Goal: Task Accomplishment & Management: Manage account settings

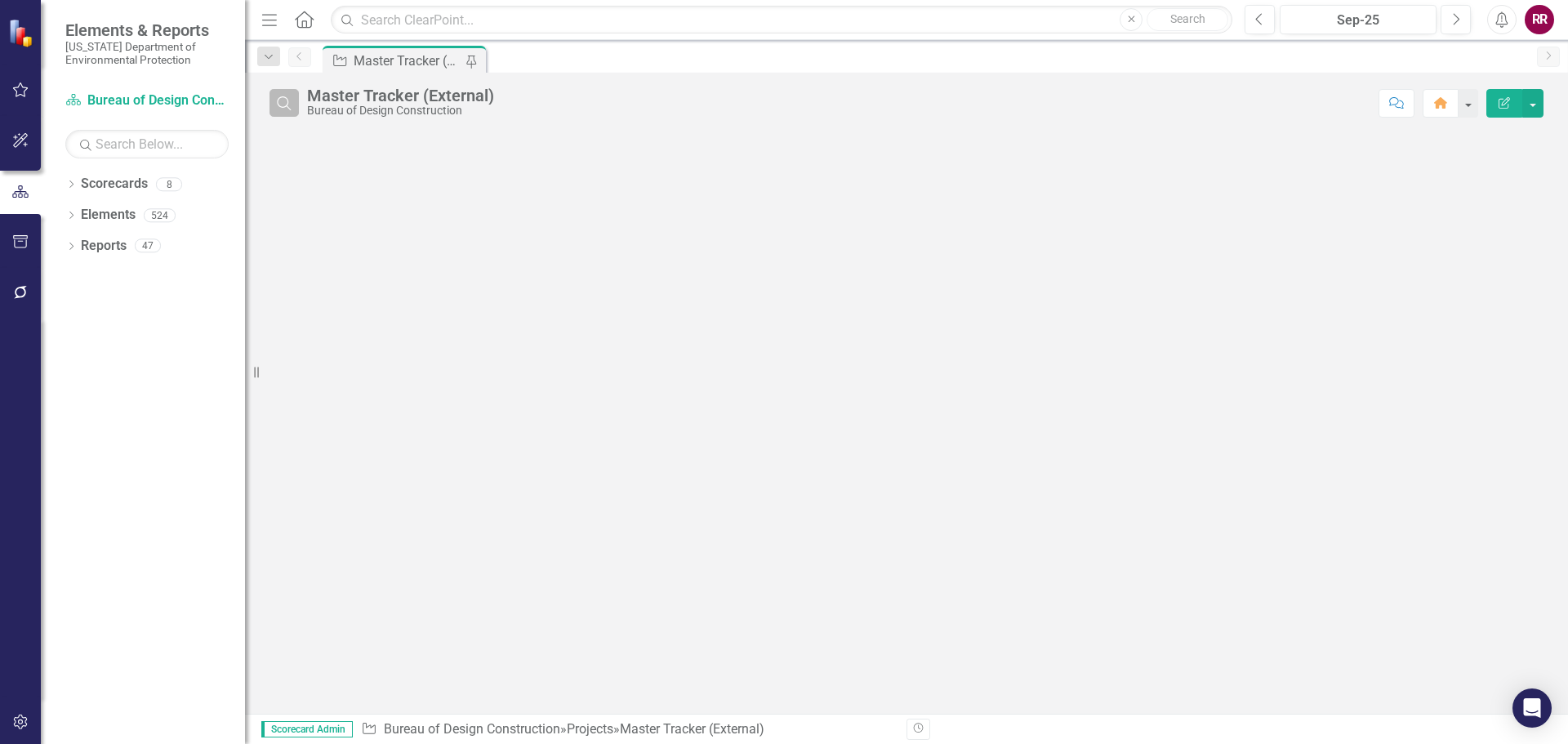
click at [283, 102] on icon "Search" at bounding box center [284, 102] width 18 height 14
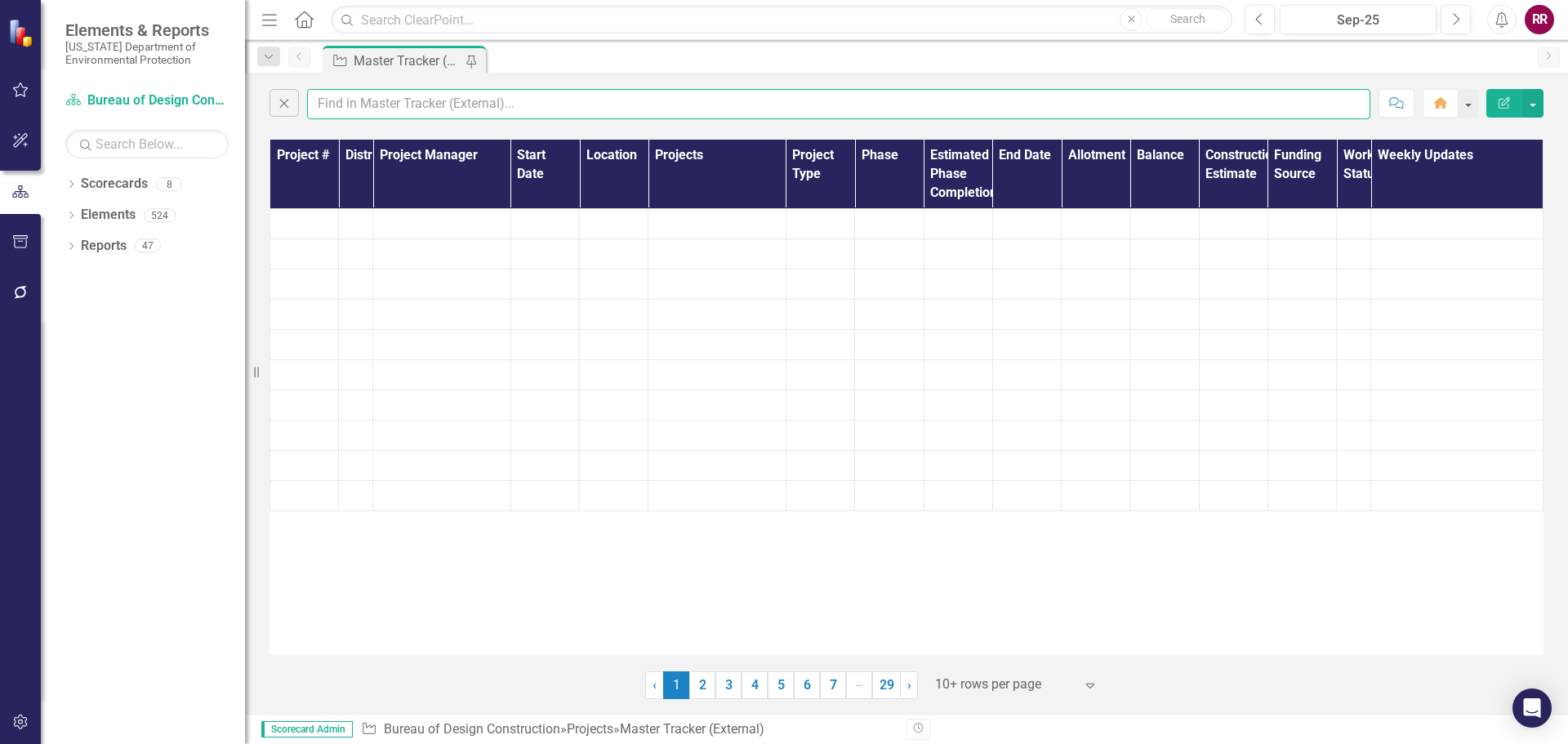
click at [418, 100] on input "text" at bounding box center [838, 104] width 1063 height 31
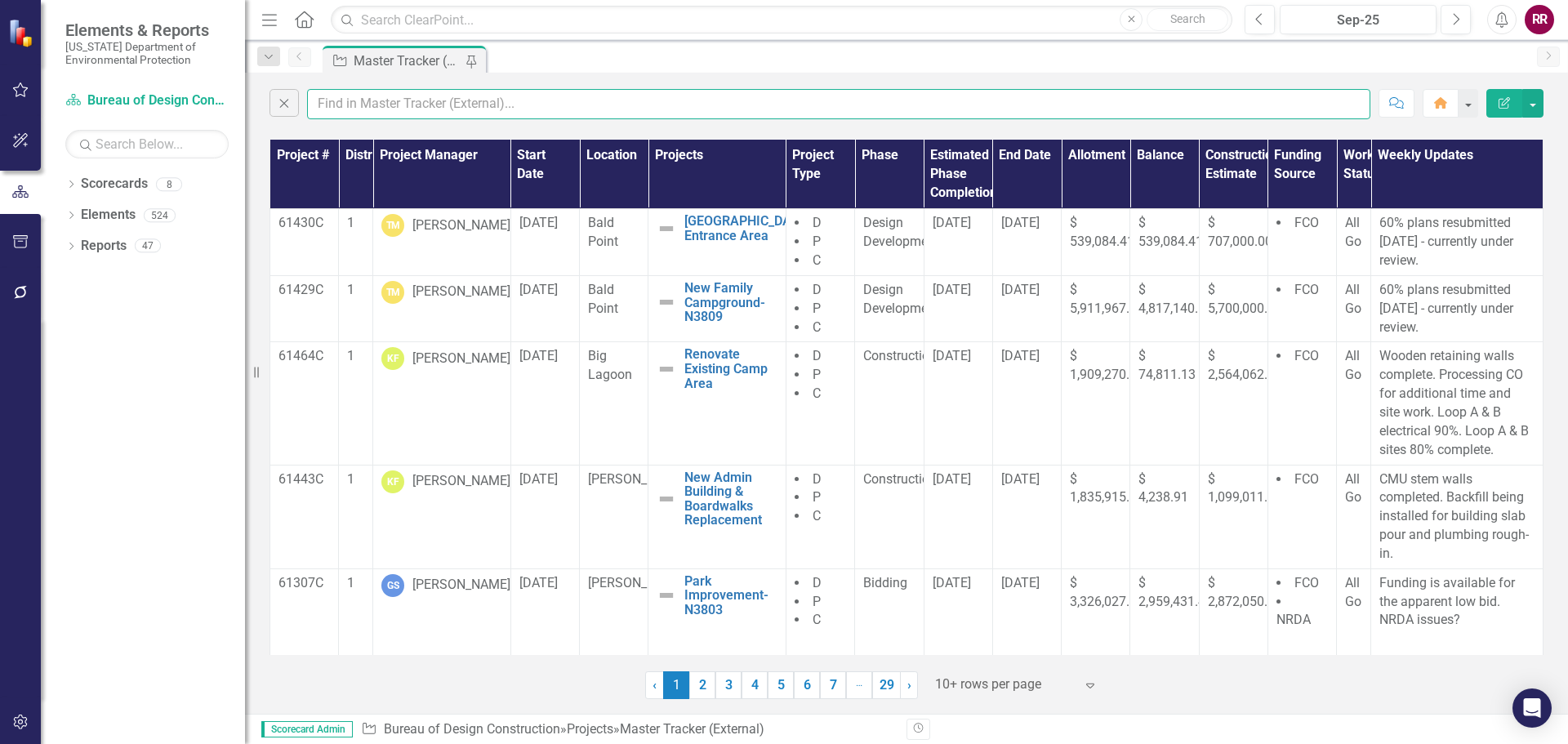
type input "goss"
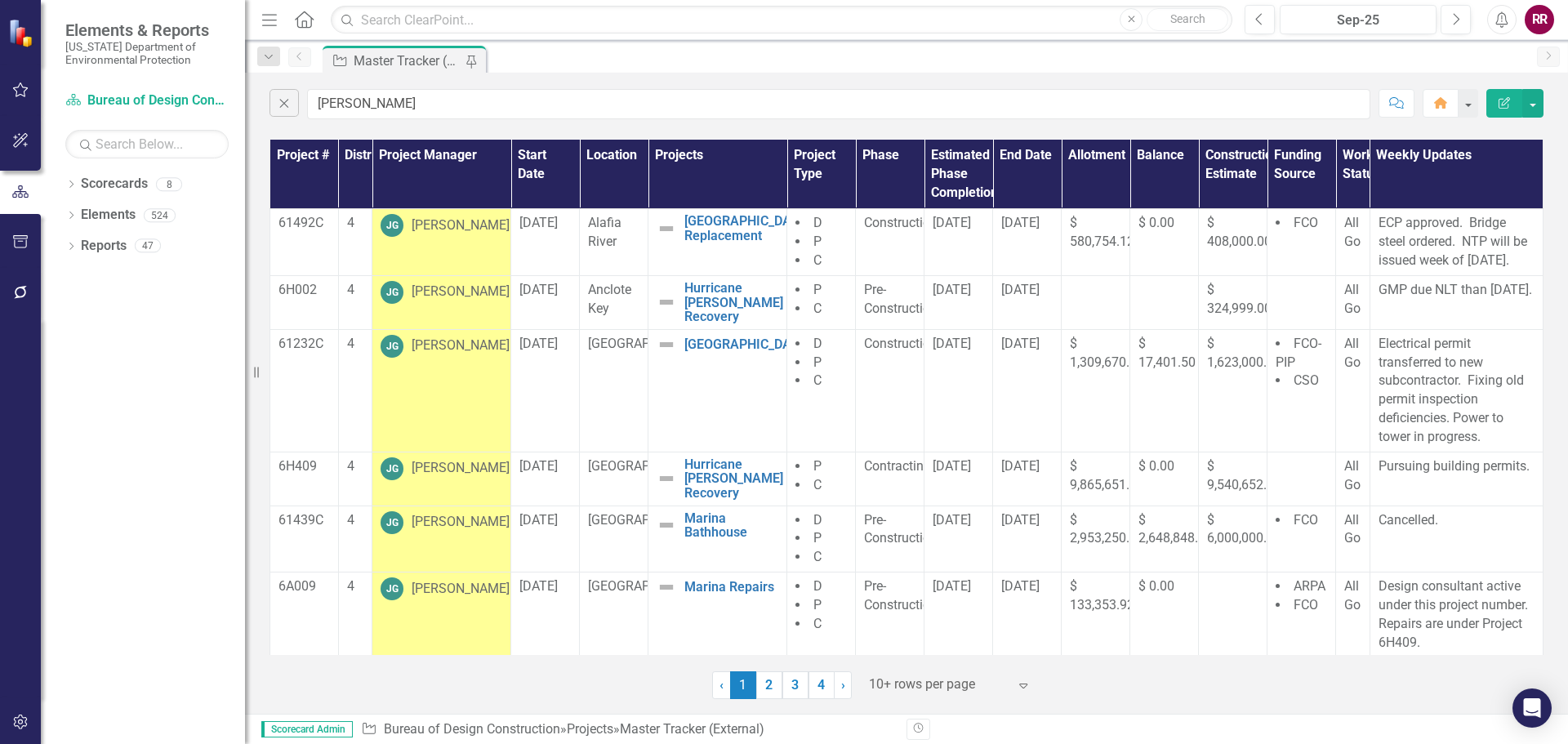
click at [918, 689] on div at bounding box center [939, 685] width 139 height 22
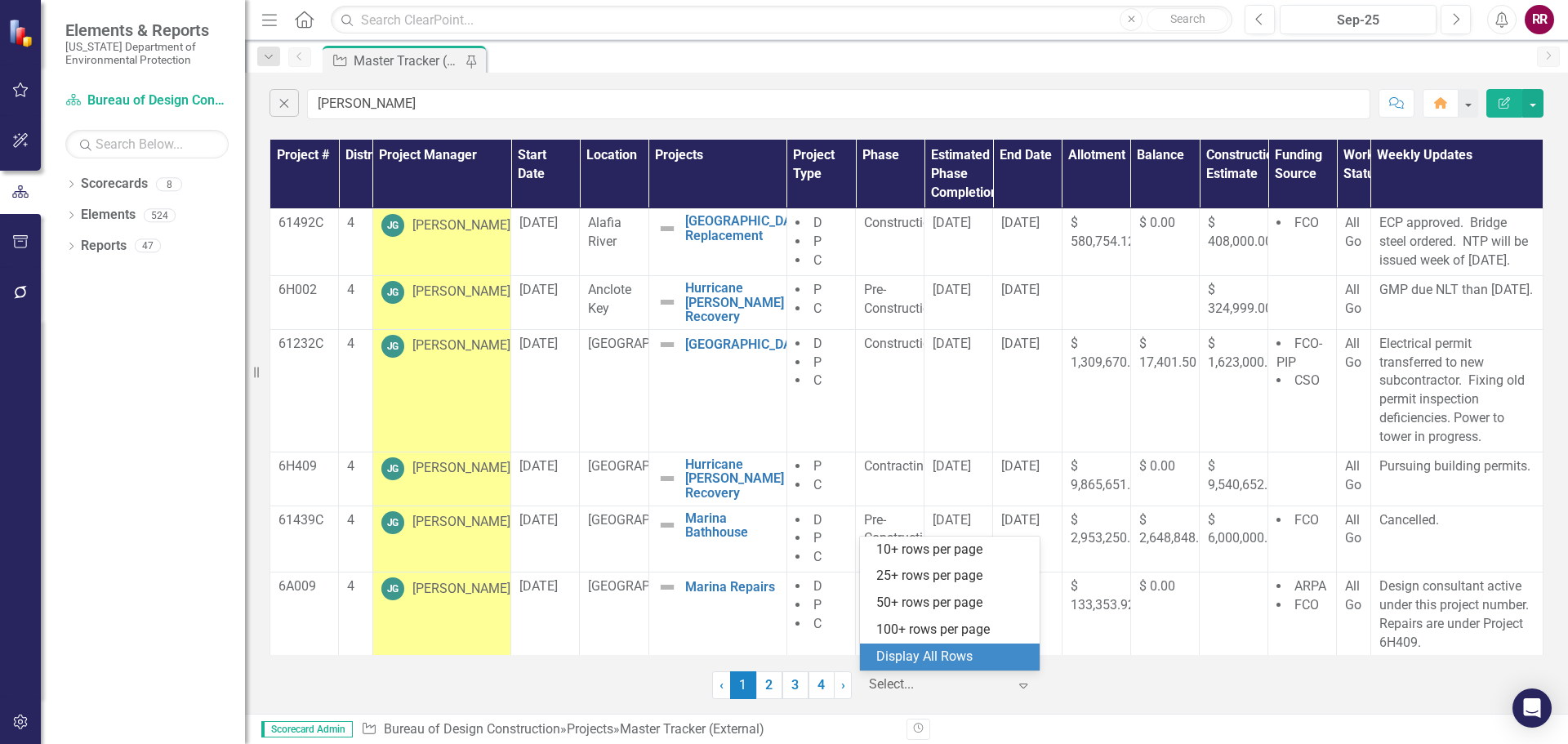
click at [926, 659] on div "Display All Rows" at bounding box center [953, 657] width 154 height 19
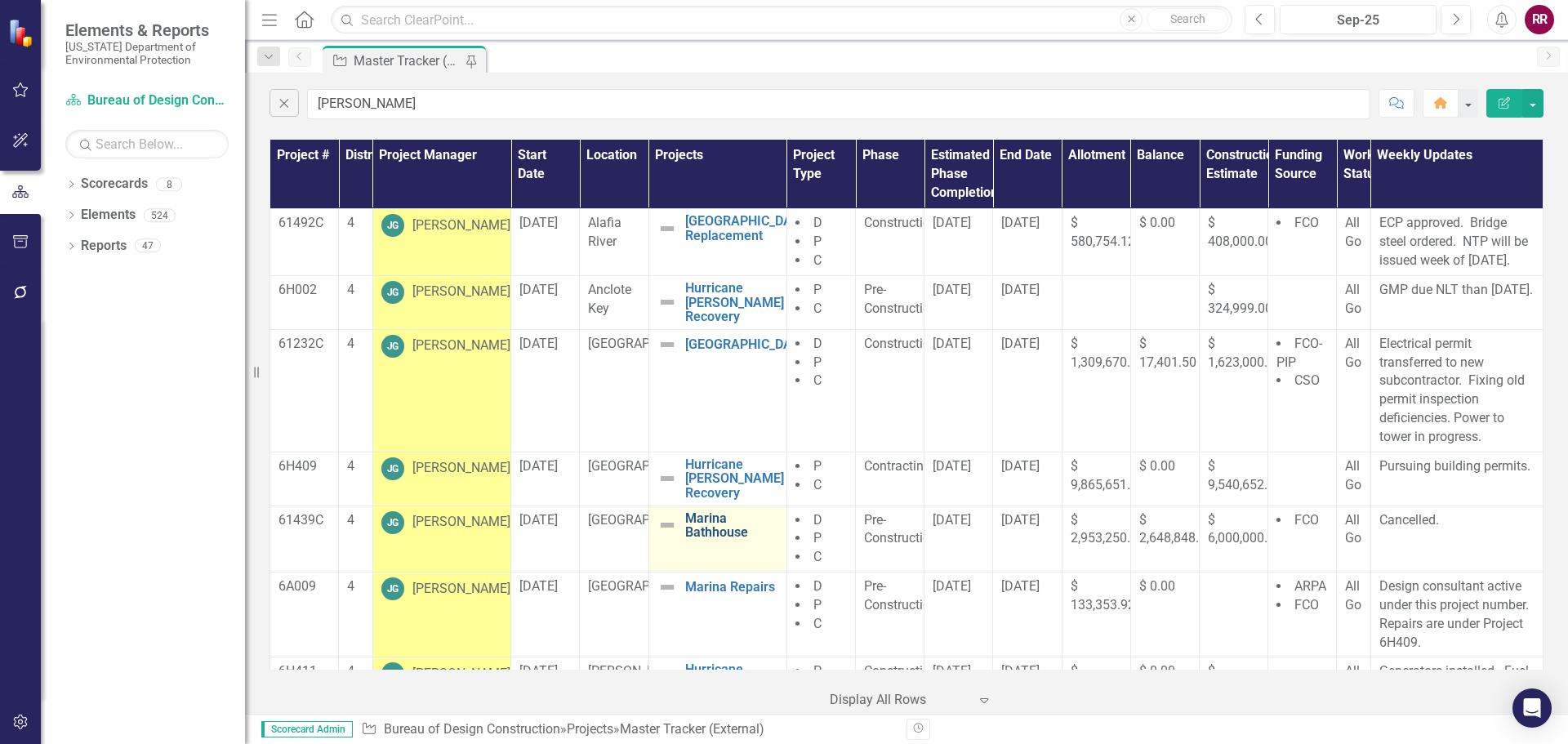
click at [705, 540] on link "Marina Bathhouse" at bounding box center [732, 526] width 93 height 29
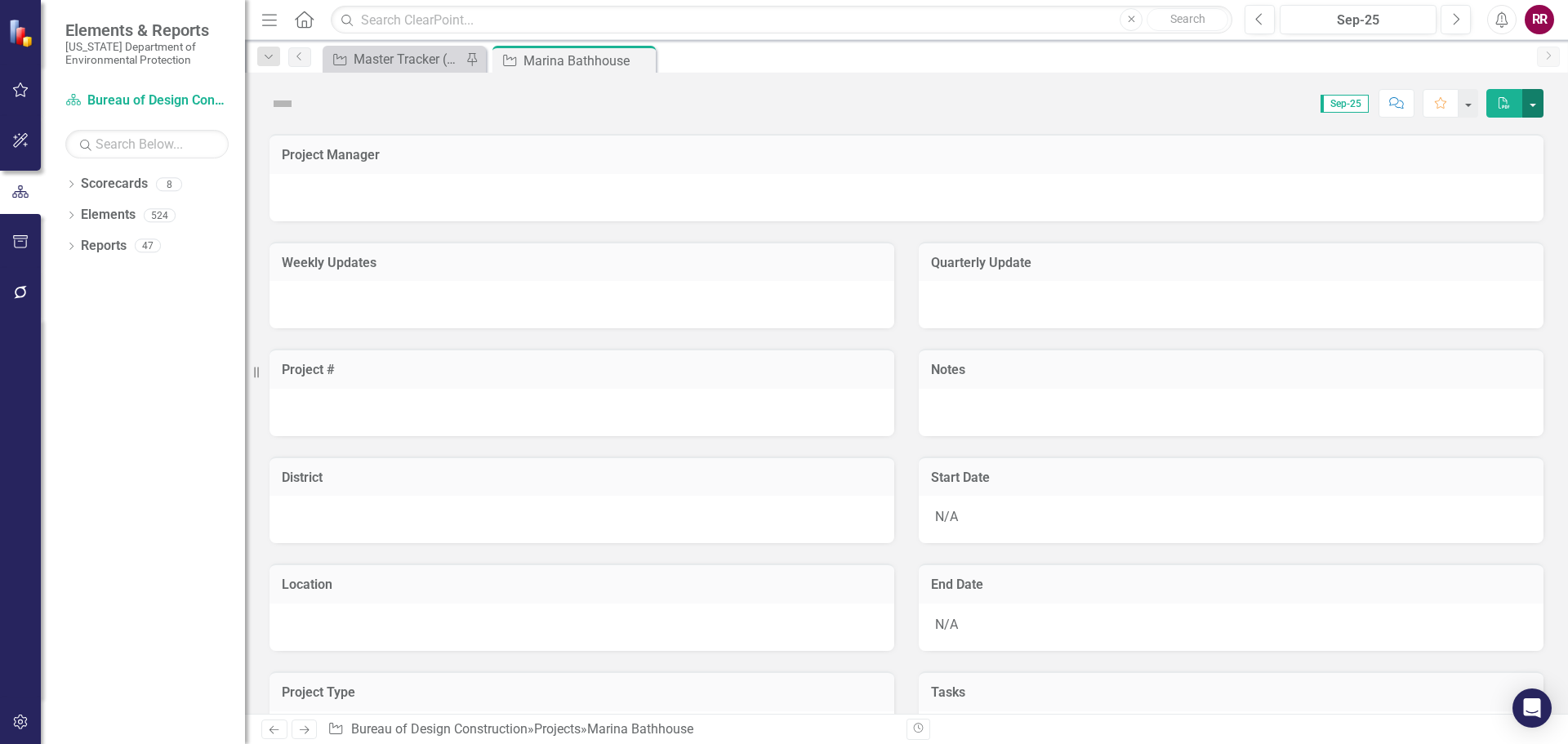
click at [1534, 105] on button "button" at bounding box center [1533, 103] width 21 height 29
click at [1128, 77] on div "Score: N/A Sep-25 Completed Comment Favorite PDF" at bounding box center [907, 96] width 1324 height 49
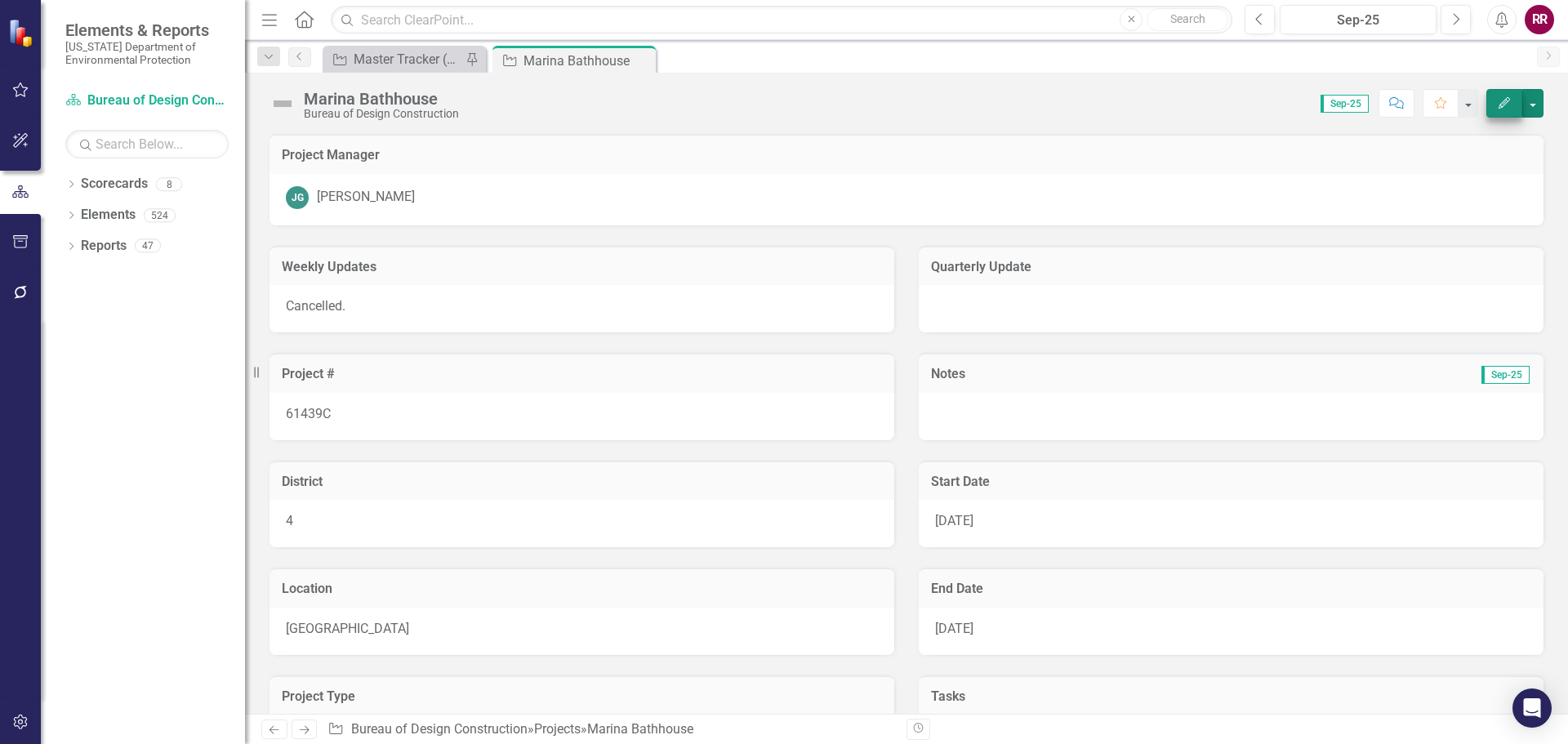
click at [1536, 99] on button "button" at bounding box center [1533, 103] width 21 height 29
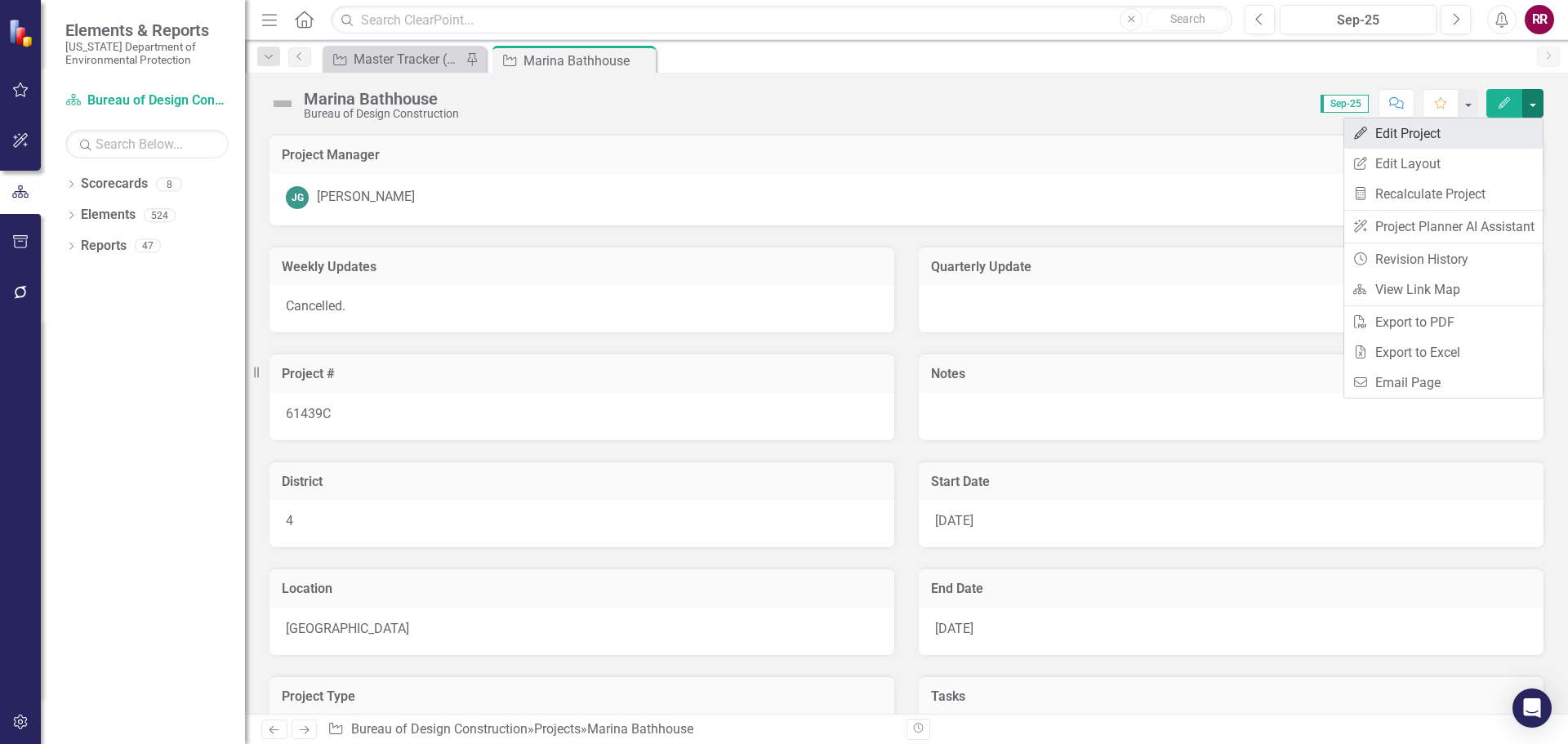
click at [1424, 134] on link "Edit Edit Project" at bounding box center [1444, 134] width 198 height 31
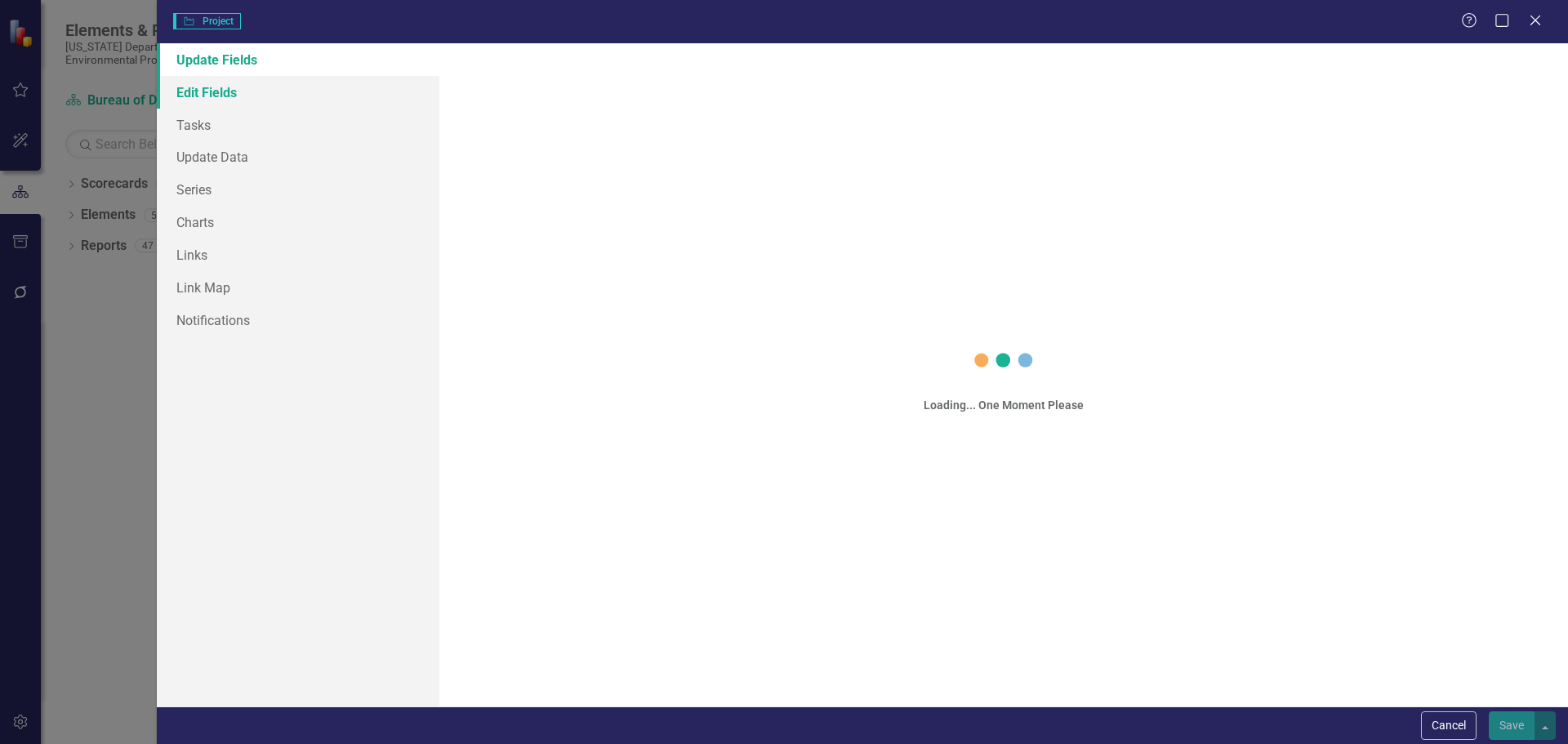
click at [204, 95] on link "Edit Fields" at bounding box center [298, 93] width 282 height 32
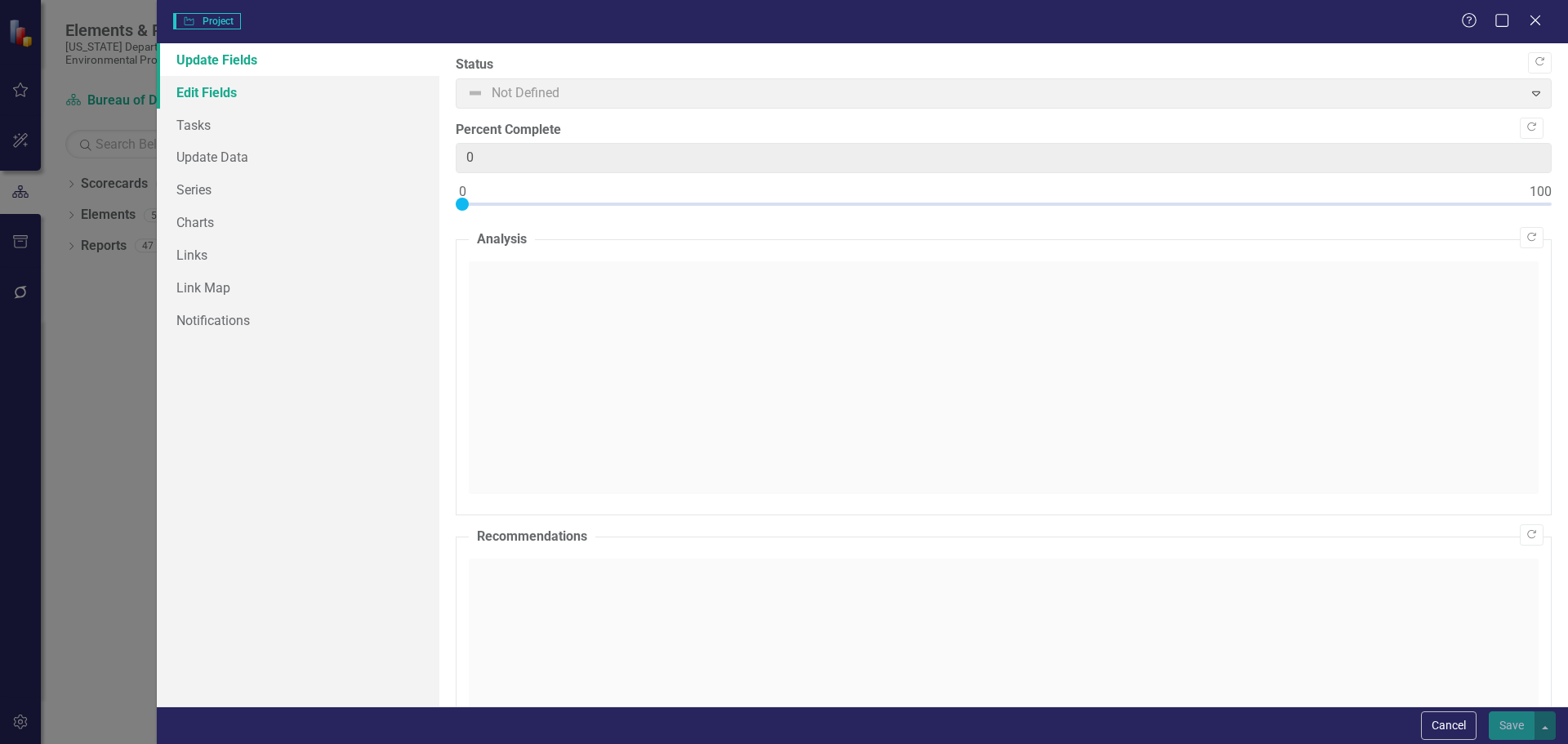
type input "0"
click at [207, 93] on link "Edit Fields" at bounding box center [298, 93] width 282 height 32
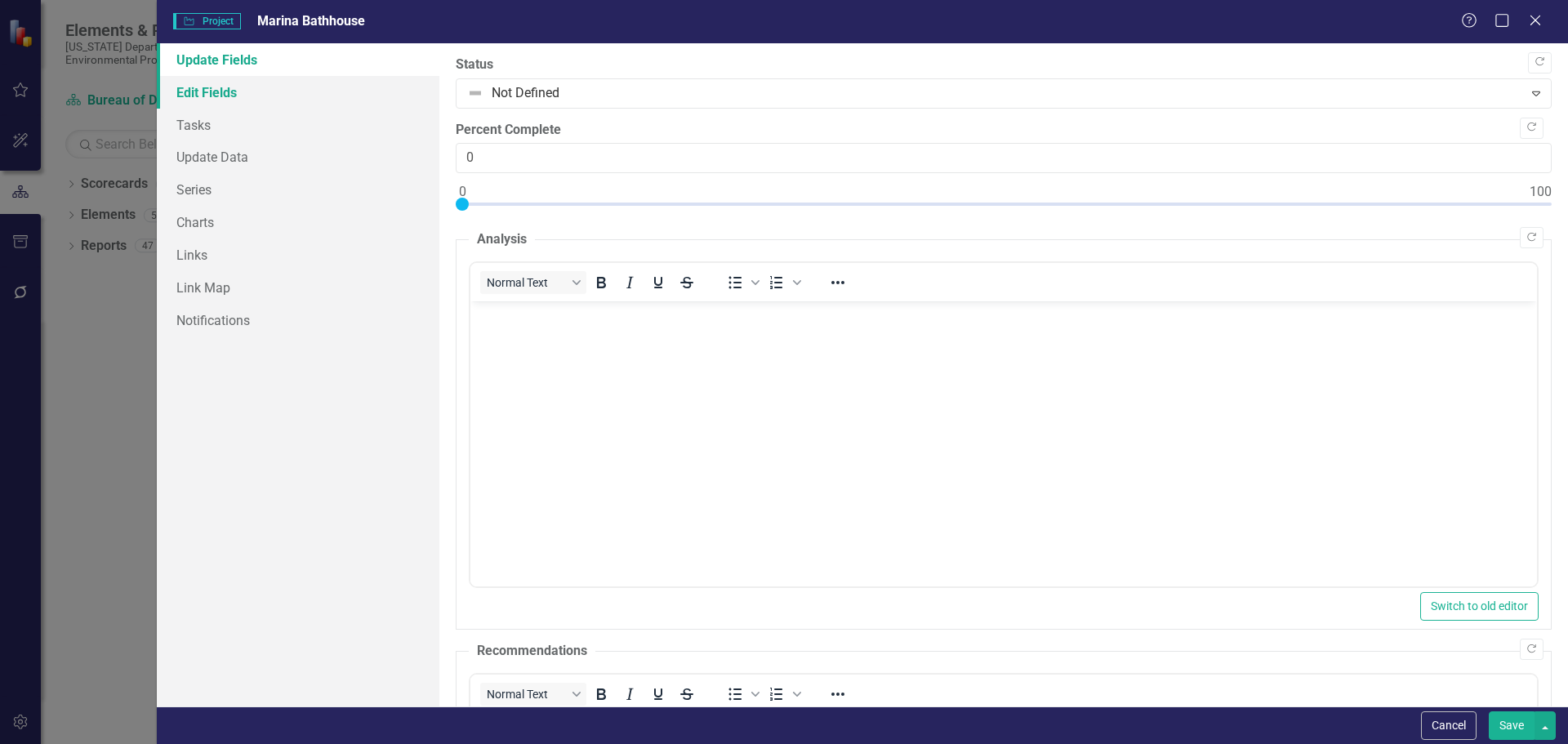
click at [237, 92] on link "Edit Fields" at bounding box center [298, 93] width 282 height 32
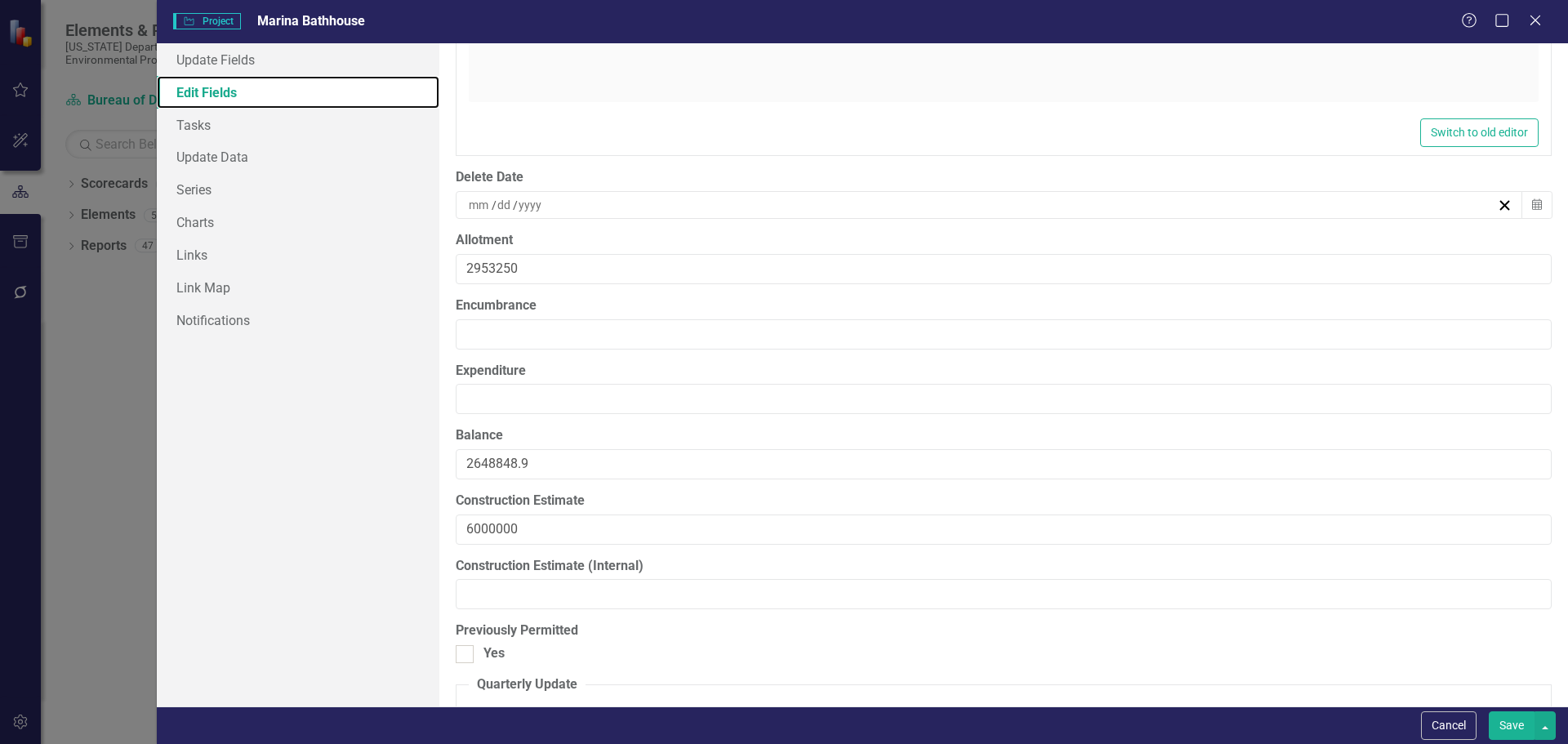
scroll to position [13261, 0]
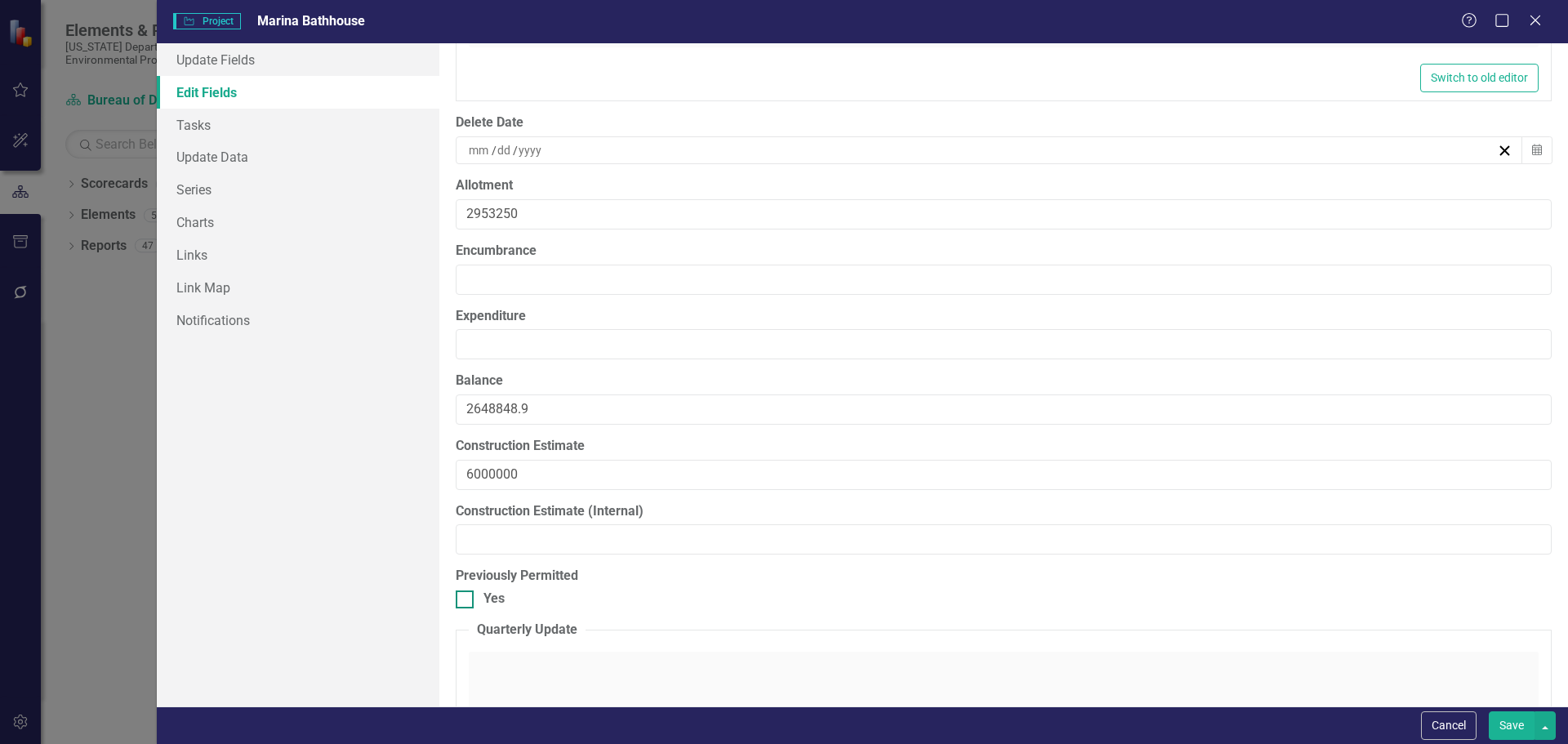
click at [464, 598] on input "Yes" at bounding box center [461, 595] width 10 height 10
checkbox input "true"
click at [1509, 724] on button "Save" at bounding box center [1512, 726] width 46 height 29
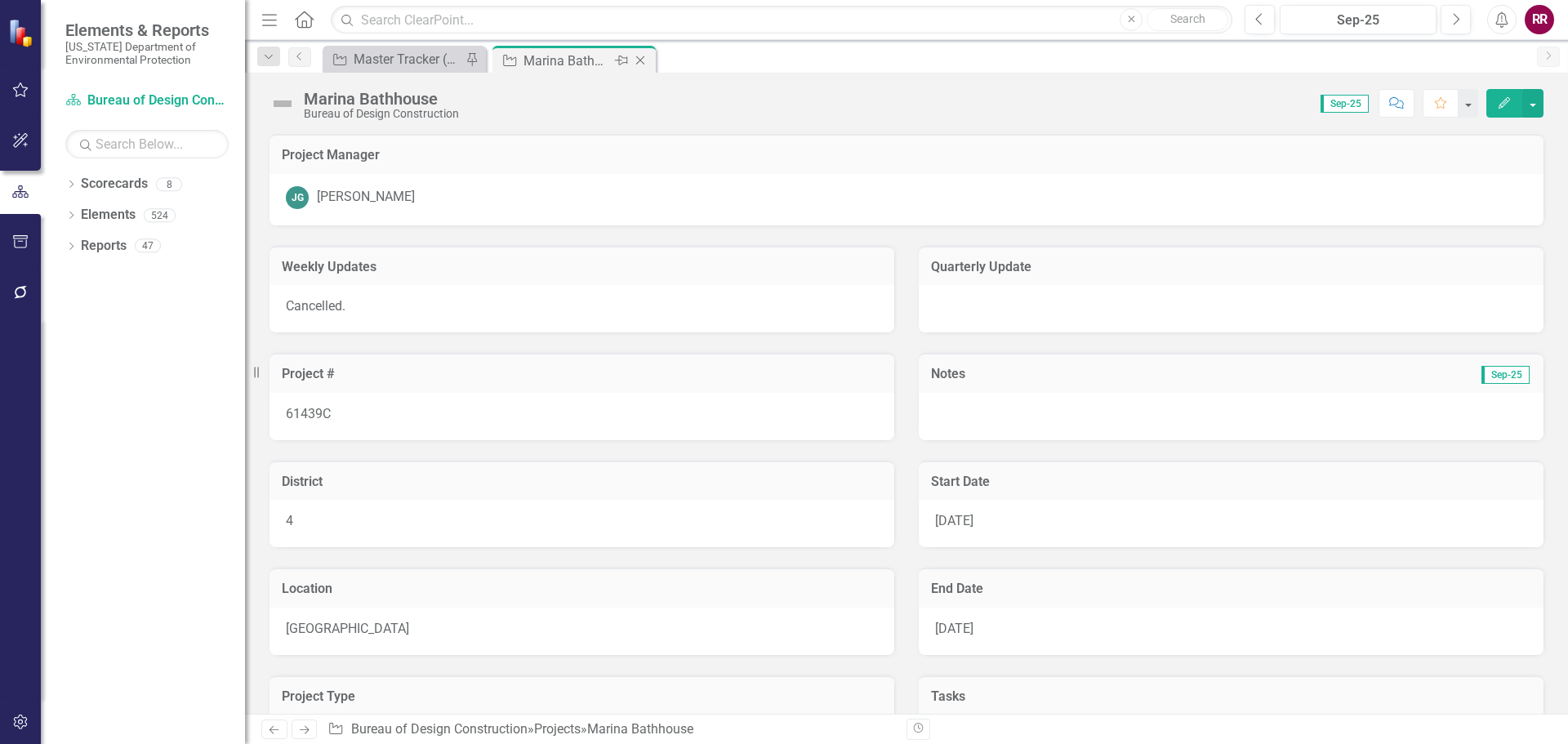
click at [642, 60] on icon "Close" at bounding box center [640, 61] width 16 height 13
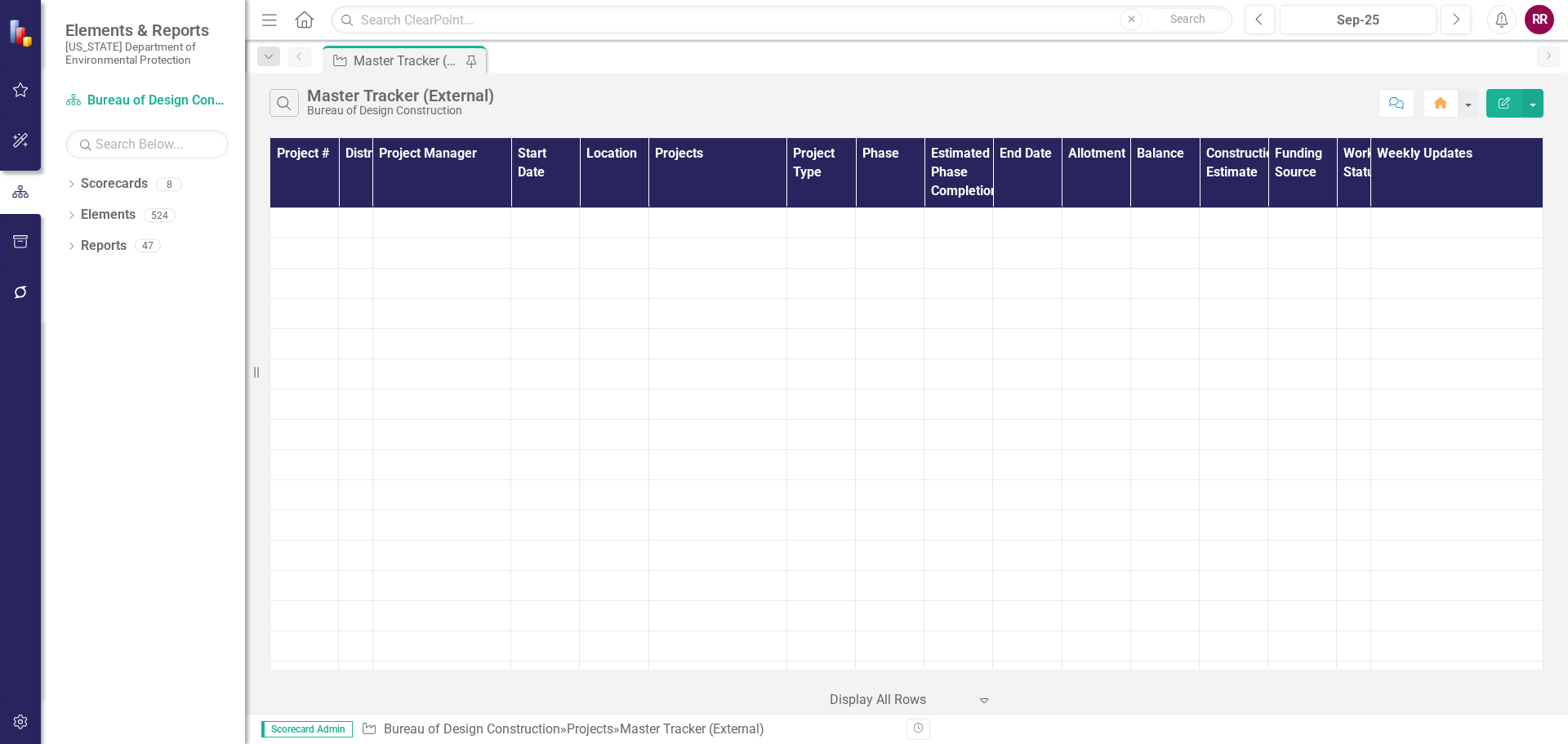
click at [381, 56] on div "Master Tracker (External)" at bounding box center [407, 60] width 108 height 20
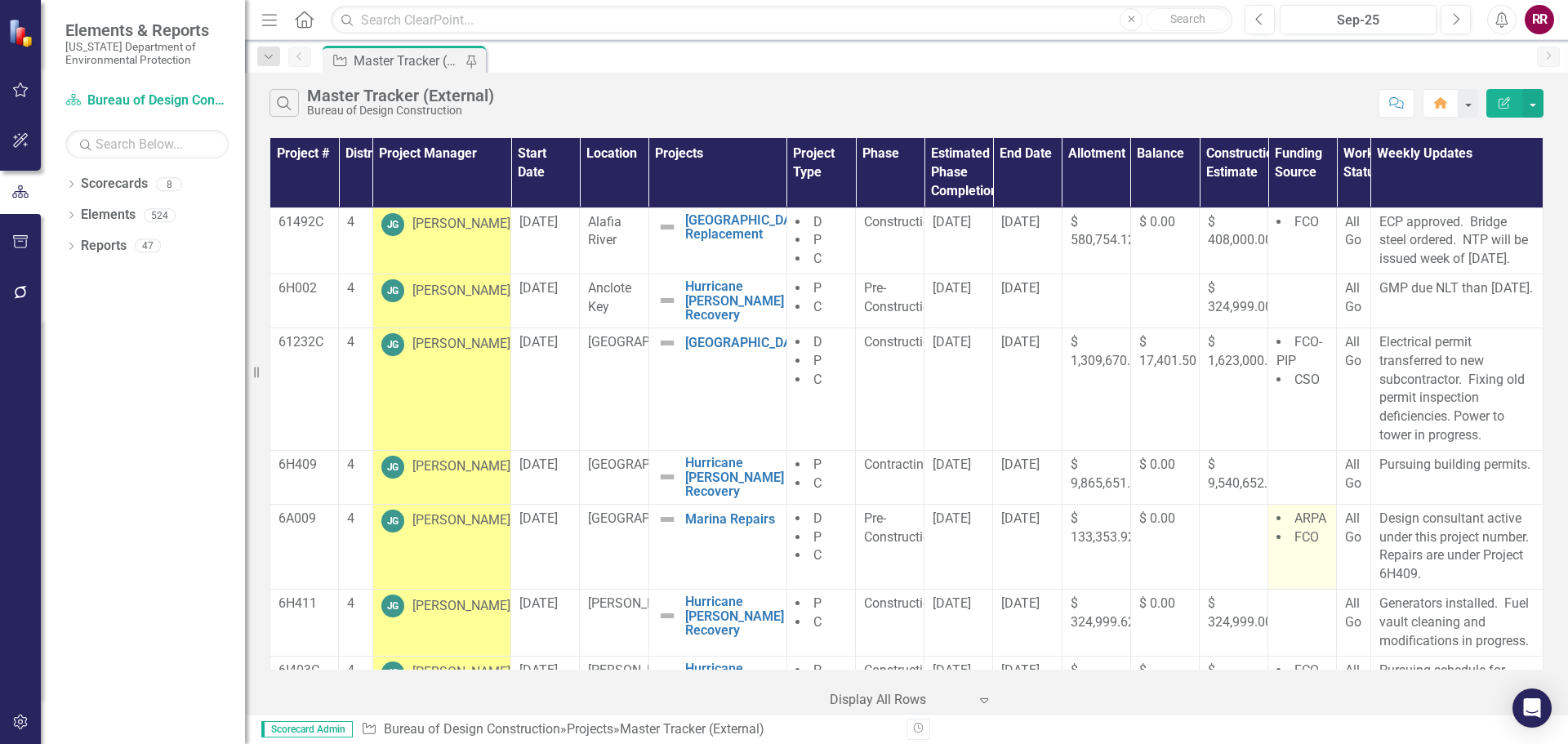
click at [1284, 548] on li "FCO" at bounding box center [1303, 538] width 52 height 19
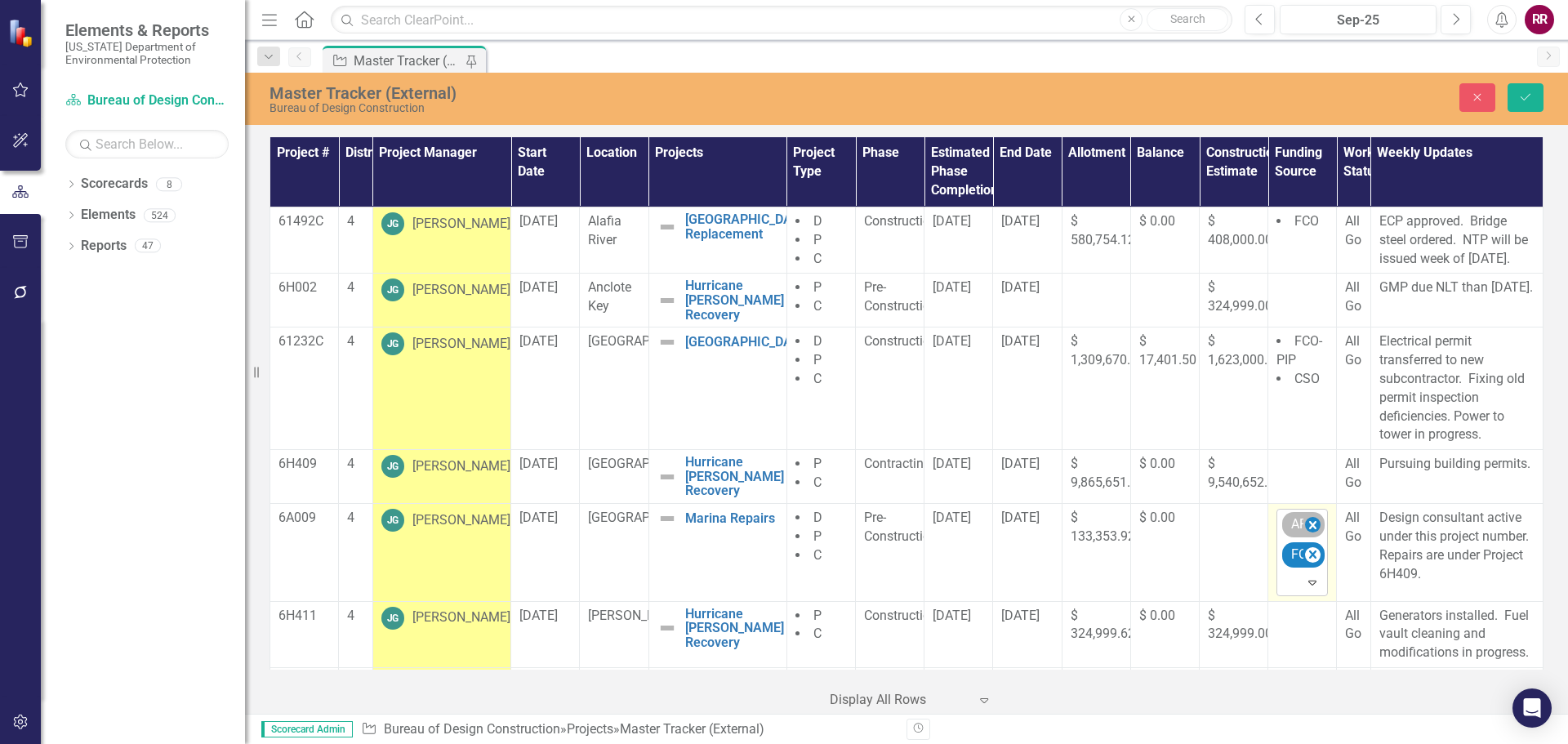
click at [1310, 528] on icon "Remove ARPA" at bounding box center [1313, 525] width 8 height 9
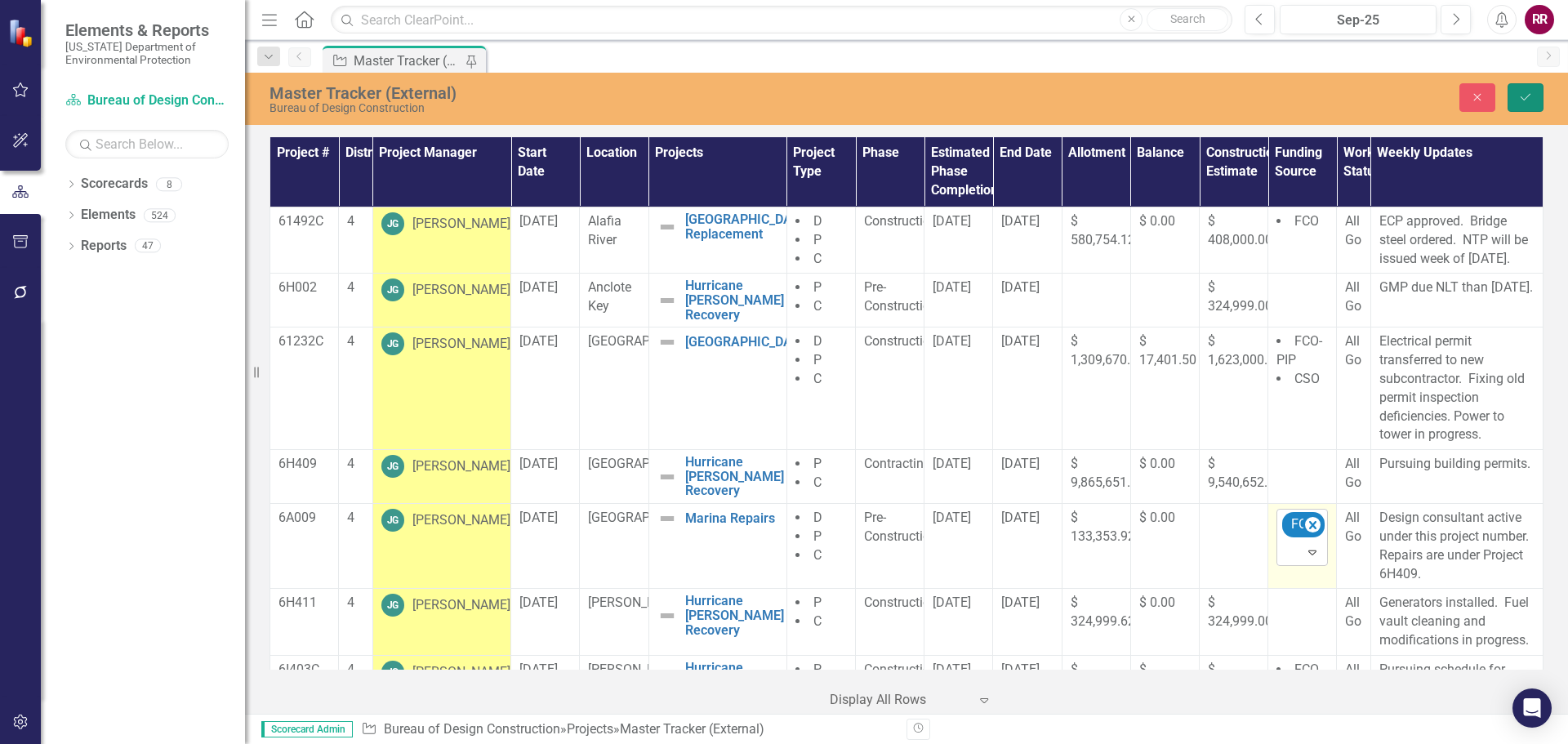
click at [1528, 93] on icon "Save" at bounding box center [1525, 97] width 14 height 11
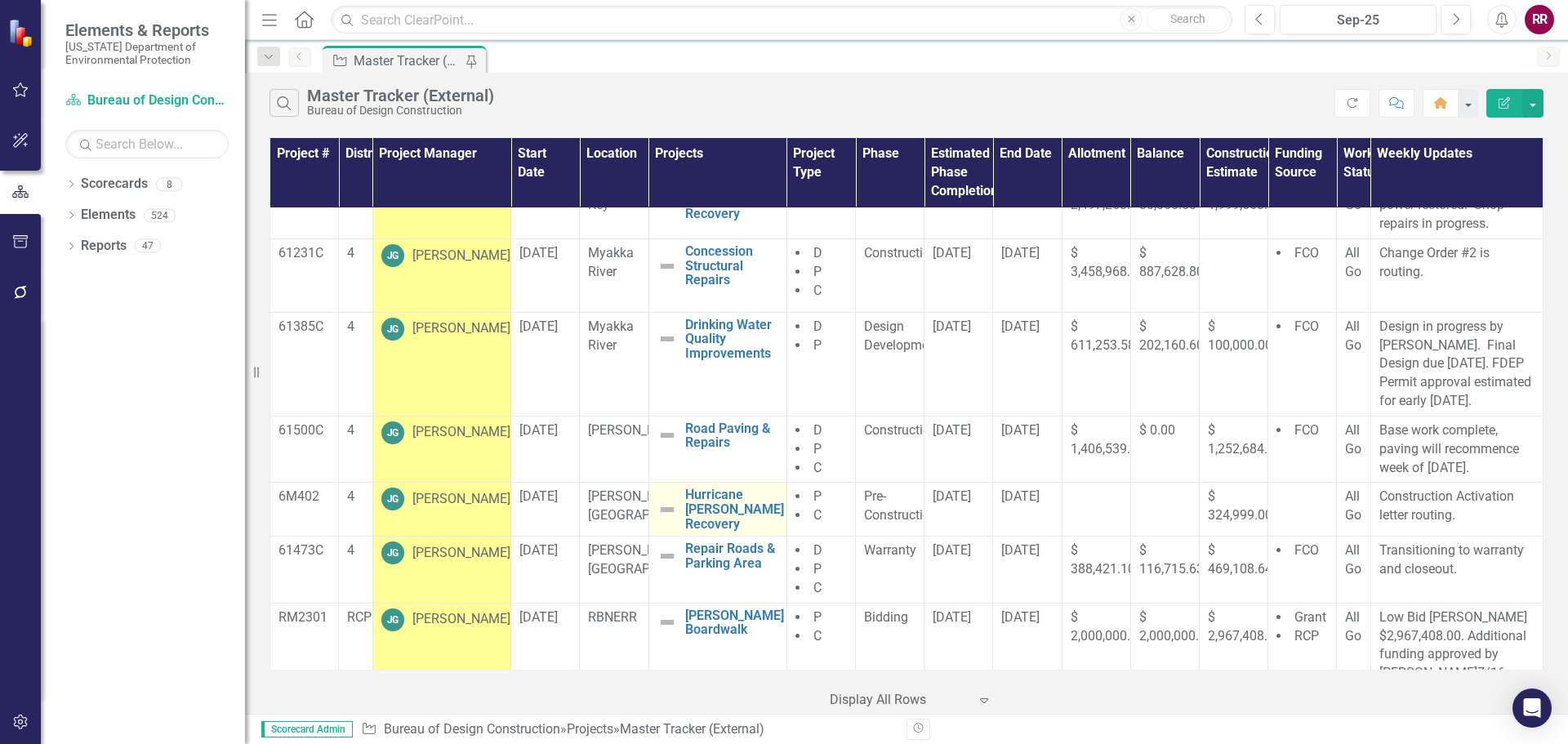
scroll to position [2179, 0]
